Goal: Task Accomplishment & Management: Manage account settings

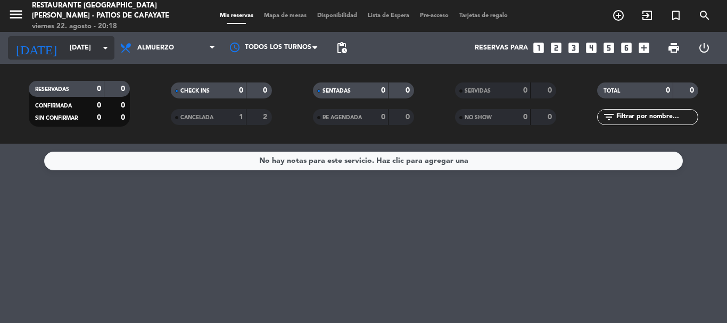
click at [103, 44] on icon "arrow_drop_down" at bounding box center [105, 48] width 13 height 13
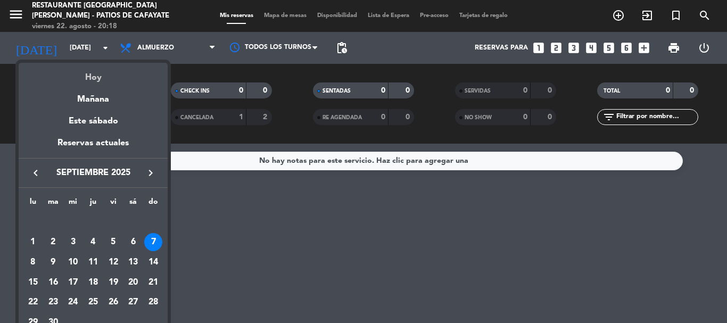
click at [92, 75] on div "Hoy" at bounding box center [93, 74] width 149 height 22
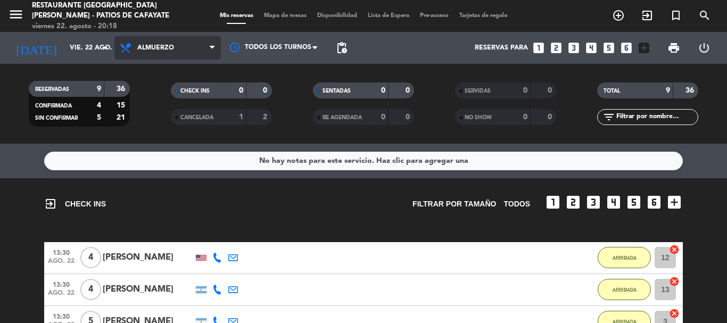
click at [210, 45] on icon at bounding box center [212, 48] width 5 height 9
click at [163, 116] on div "menu Restaurante [GEOGRAPHIC_DATA][PERSON_NAME] - Patios de Cafayate [DATE] 22.…" at bounding box center [363, 72] width 727 height 144
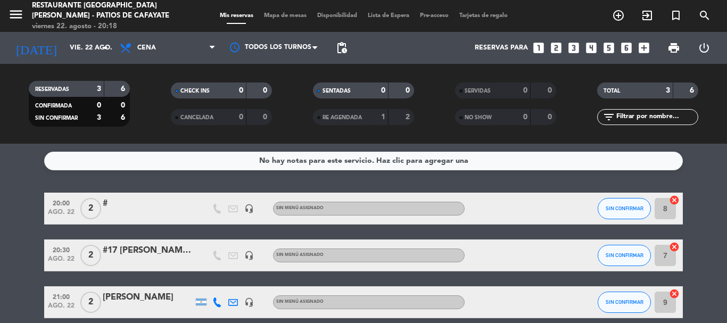
click at [712, 219] on bookings-row "20:00 [DATE] 2 # headset_mic Sin menú asignado SIN CONFIRMAR 8 cancel 20:30 [DA…" at bounding box center [363, 256] width 727 height 126
click at [111, 49] on icon "arrow_drop_down" at bounding box center [105, 48] width 13 height 13
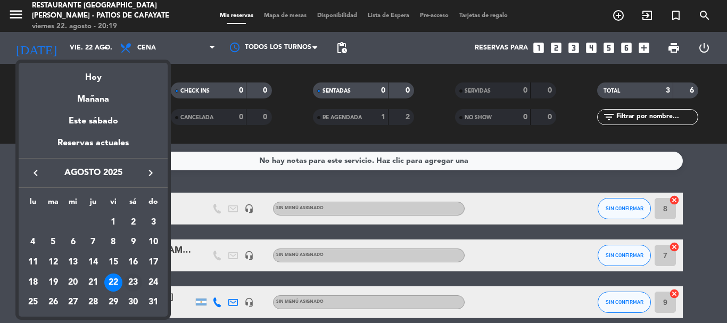
click at [133, 280] on div "23" at bounding box center [133, 283] width 18 height 18
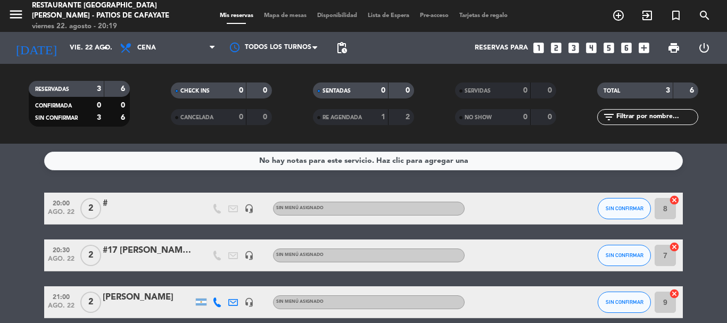
type input "sáb. 23 ago."
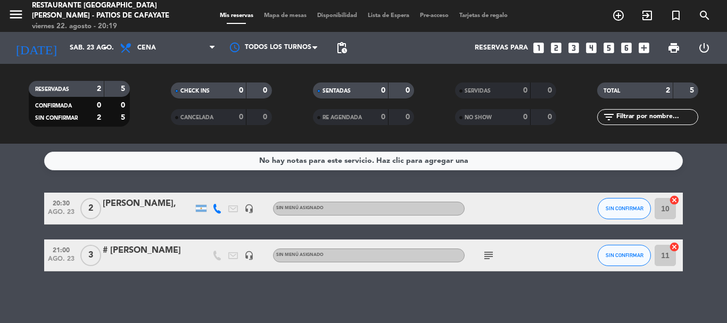
click at [490, 255] on icon "subject" at bounding box center [488, 255] width 13 height 13
